Goal: Contribute content: Add original content to the website for others to see

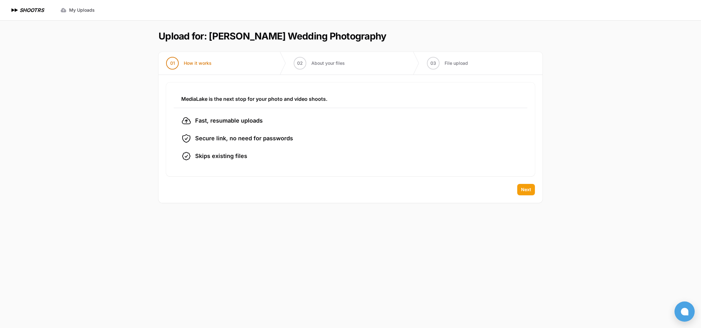
click at [526, 189] on span "Next" at bounding box center [526, 189] width 10 height 6
